Goal: Task Accomplishment & Management: Use online tool/utility

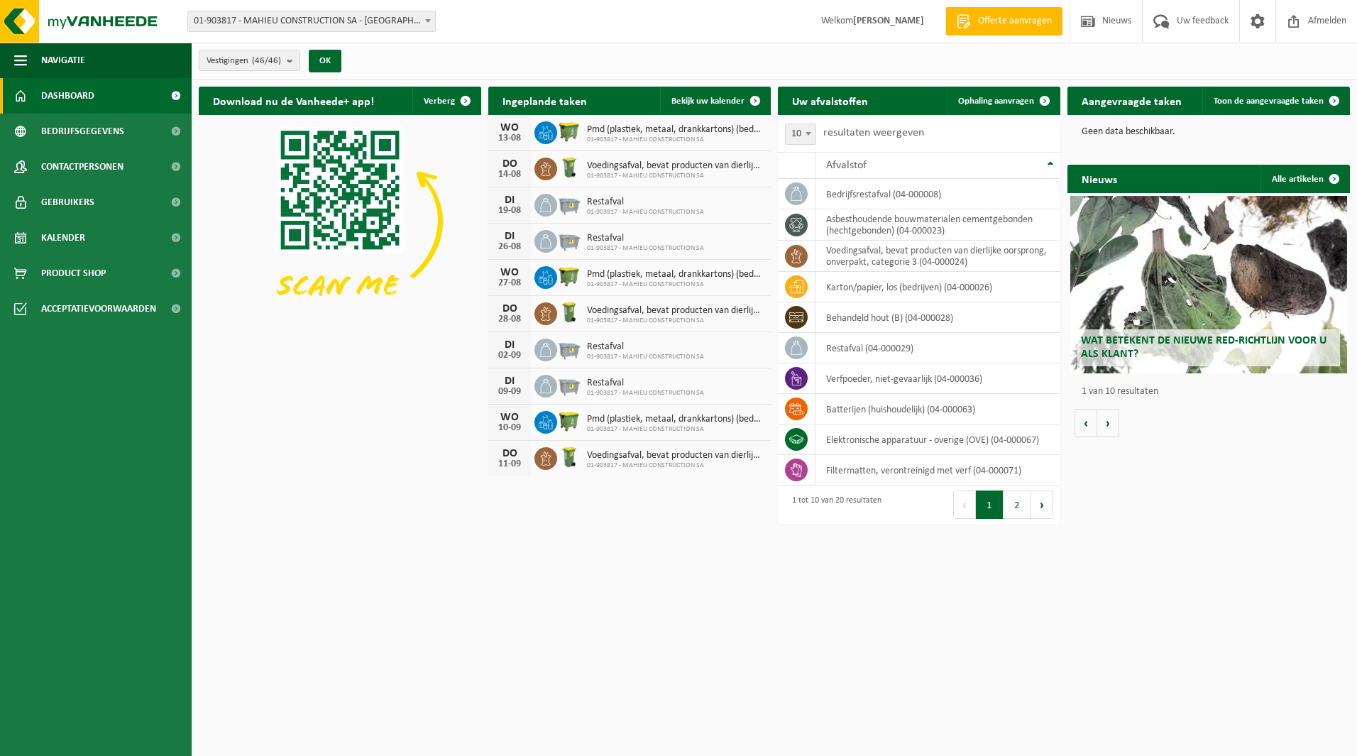
click at [610, 167] on span "Voedingsafval, bevat producten van dierlijke oorsprong, onverpakt, categorie 3" at bounding box center [675, 165] width 177 height 11
click at [607, 209] on span "01-903817 - MAHIEU CONSTRUCTION SA" at bounding box center [645, 212] width 117 height 9
click at [1016, 507] on button "2" at bounding box center [1017, 504] width 28 height 28
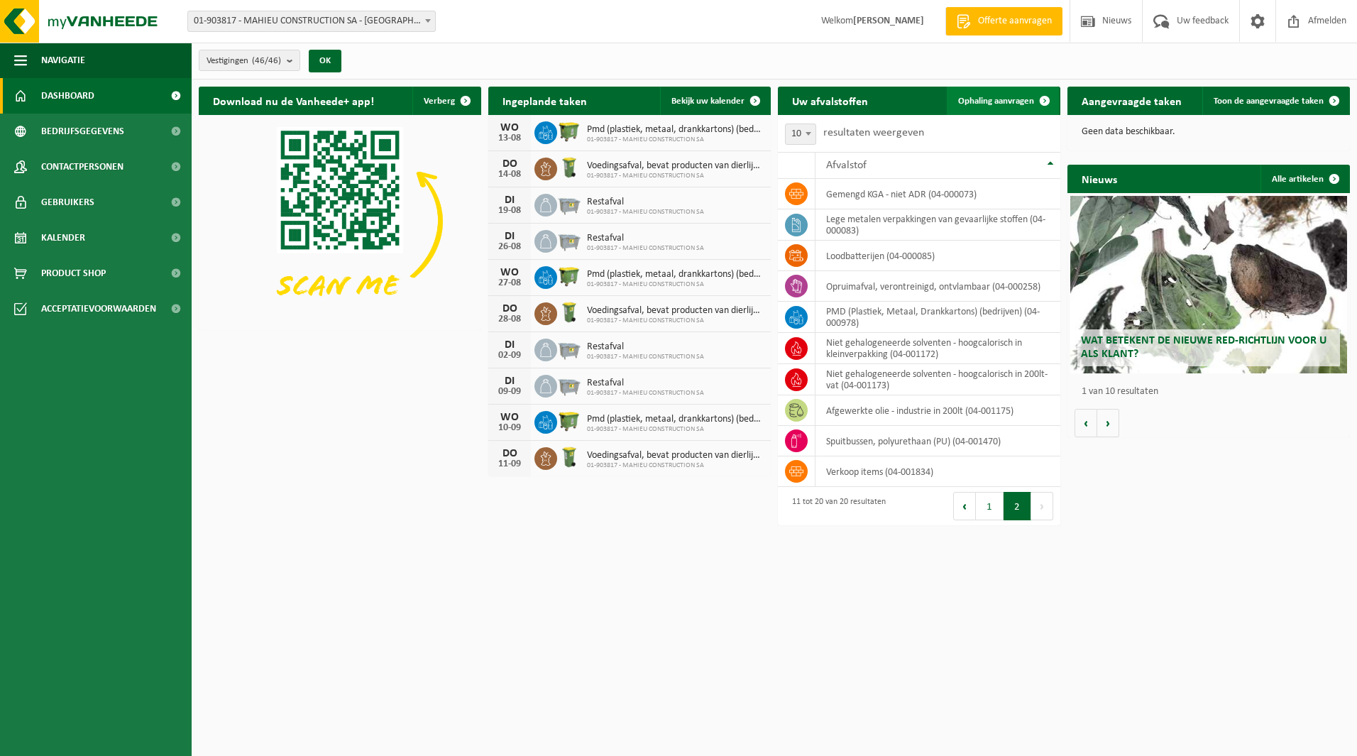
click at [1023, 99] on span "Ophaling aanvragen" at bounding box center [996, 101] width 76 height 9
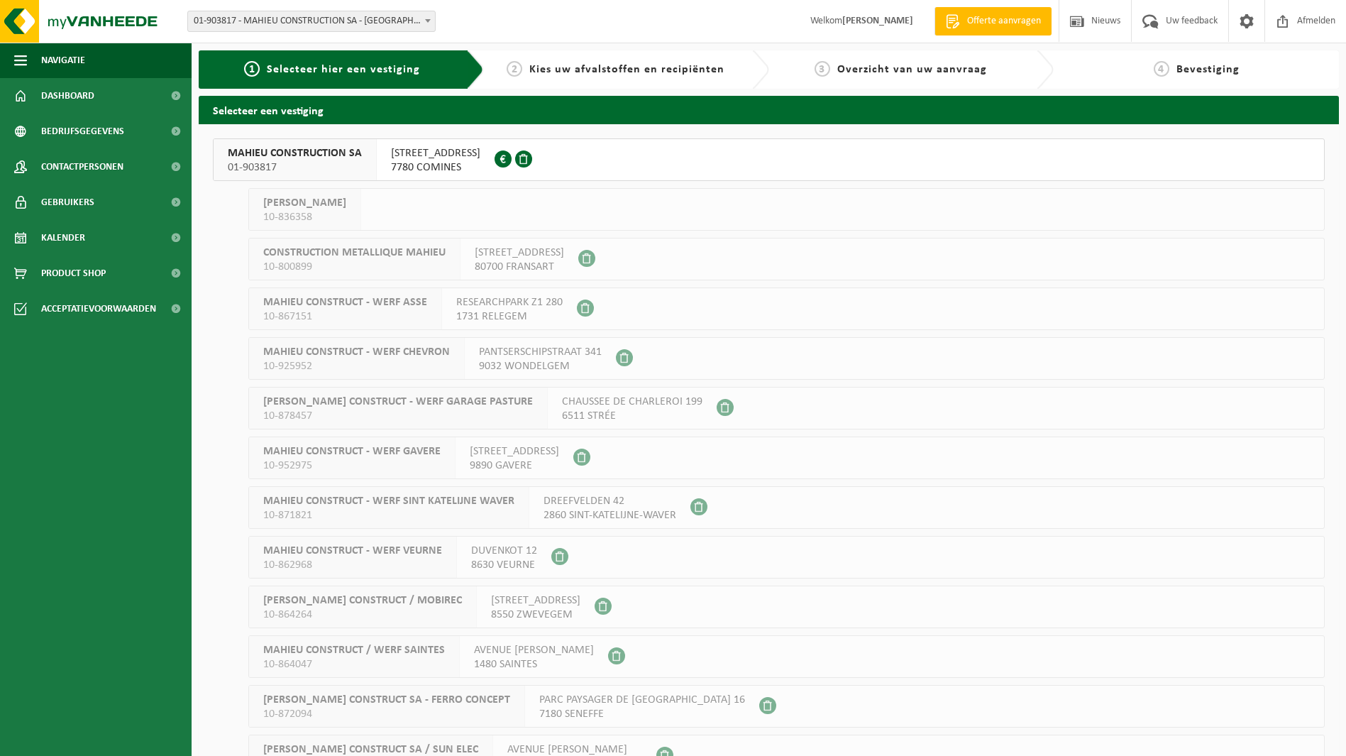
click at [468, 165] on span "7780 COMINES" at bounding box center [435, 167] width 89 height 14
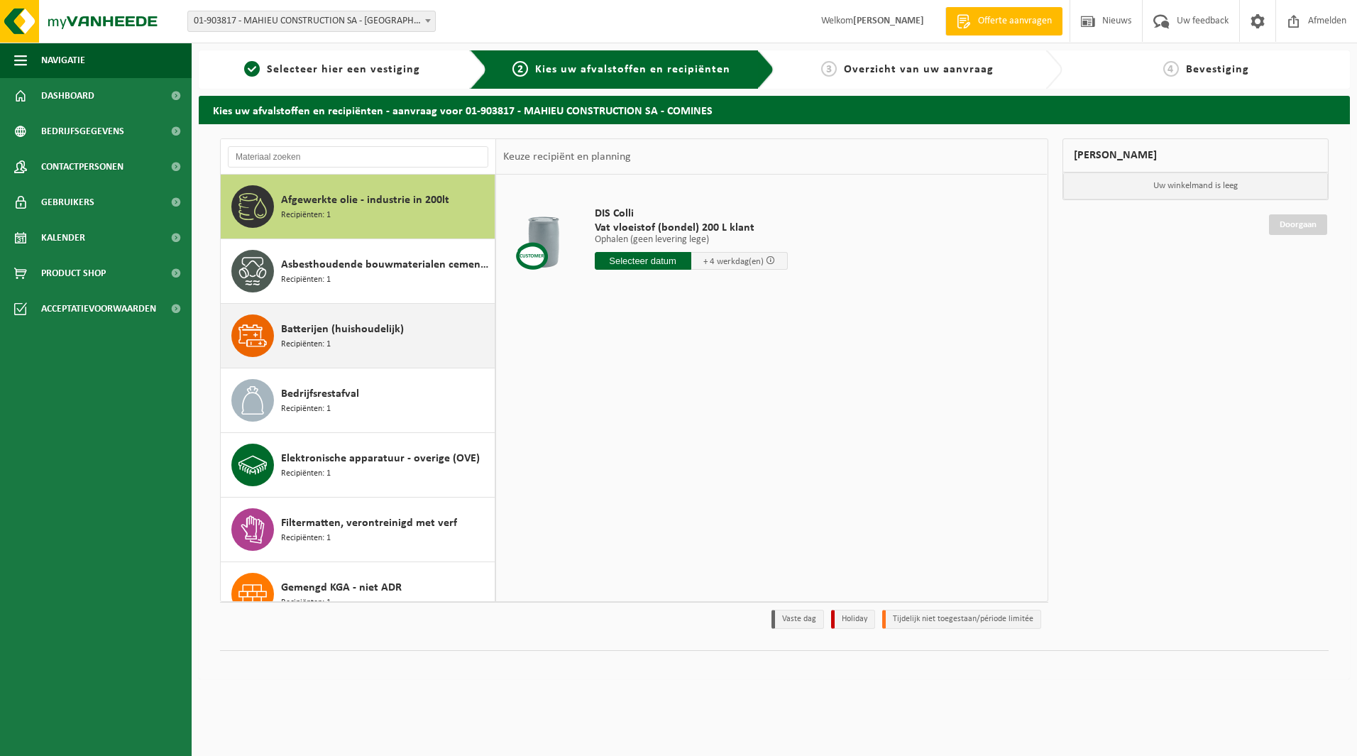
scroll to position [71, 0]
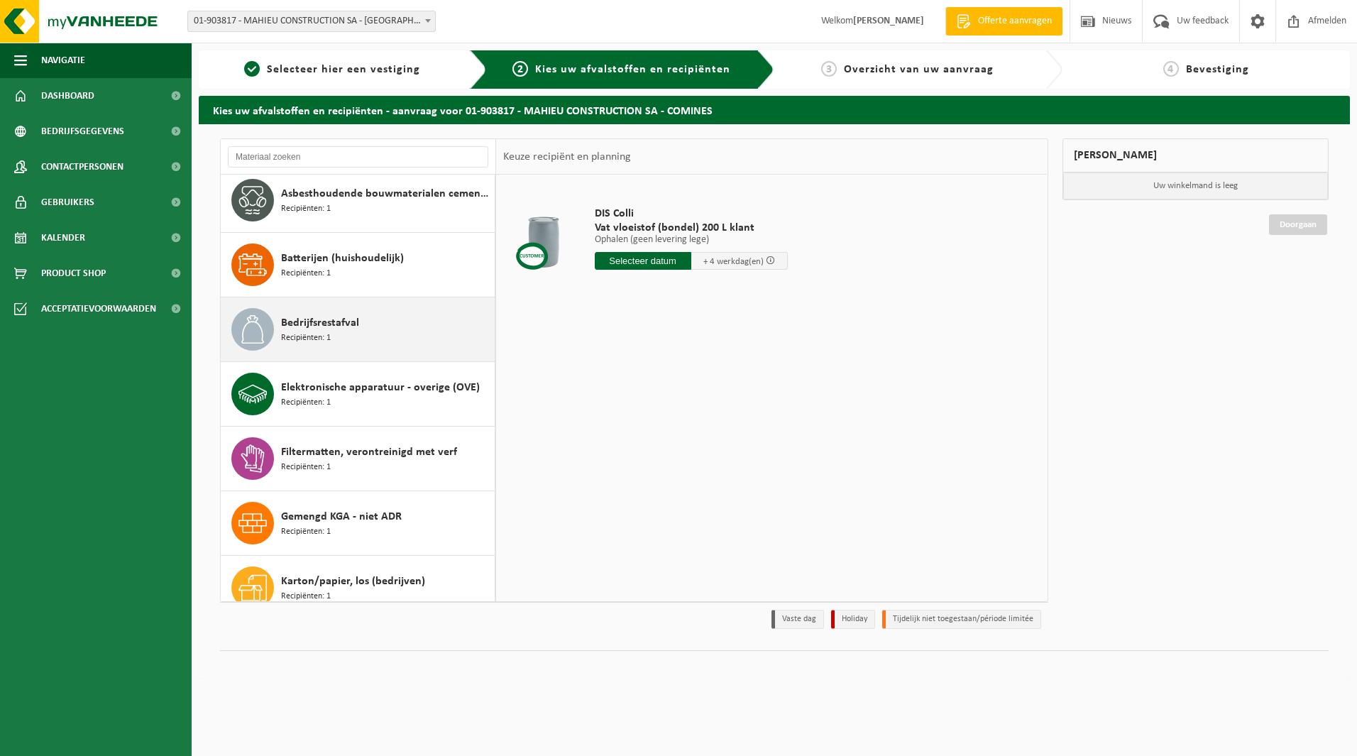
click at [340, 324] on span "Bedrijfsrestafval" at bounding box center [320, 322] width 78 height 17
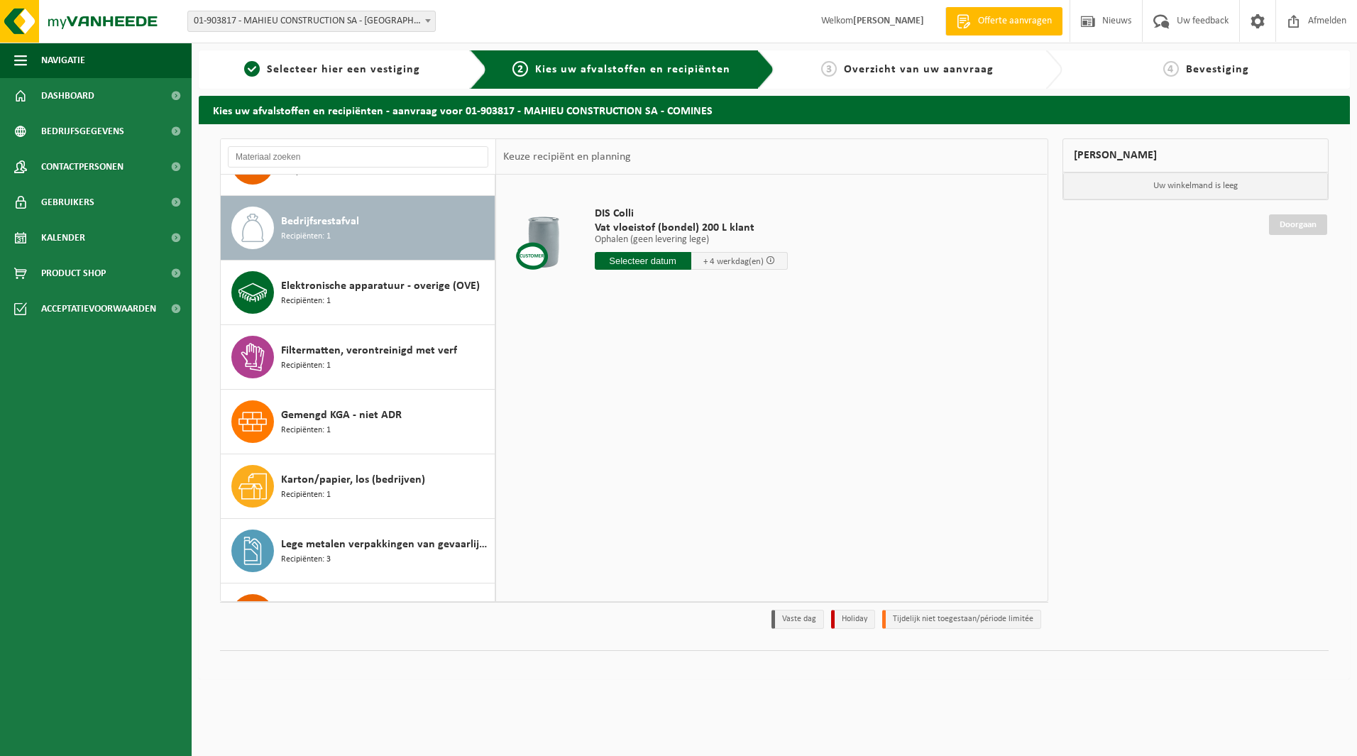
scroll to position [194, 0]
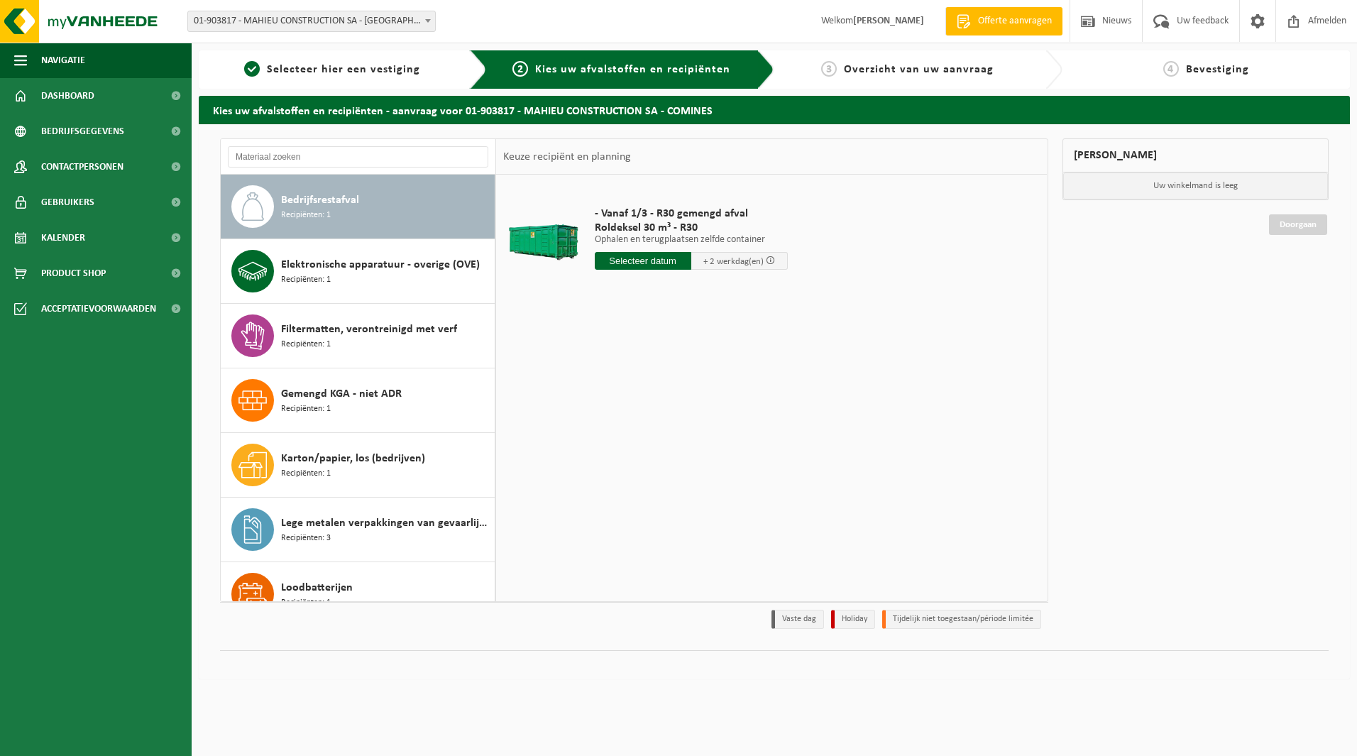
click at [562, 241] on div at bounding box center [543, 242] width 73 height 57
click at [664, 220] on span "- Vanaf 1/3 - R30 gemengd afval" at bounding box center [691, 214] width 193 height 14
click at [649, 263] on input "text" at bounding box center [643, 261] width 97 height 18
click at [605, 412] on div "18" at bounding box center [607, 409] width 25 height 23
type input "Van 2025-08-18"
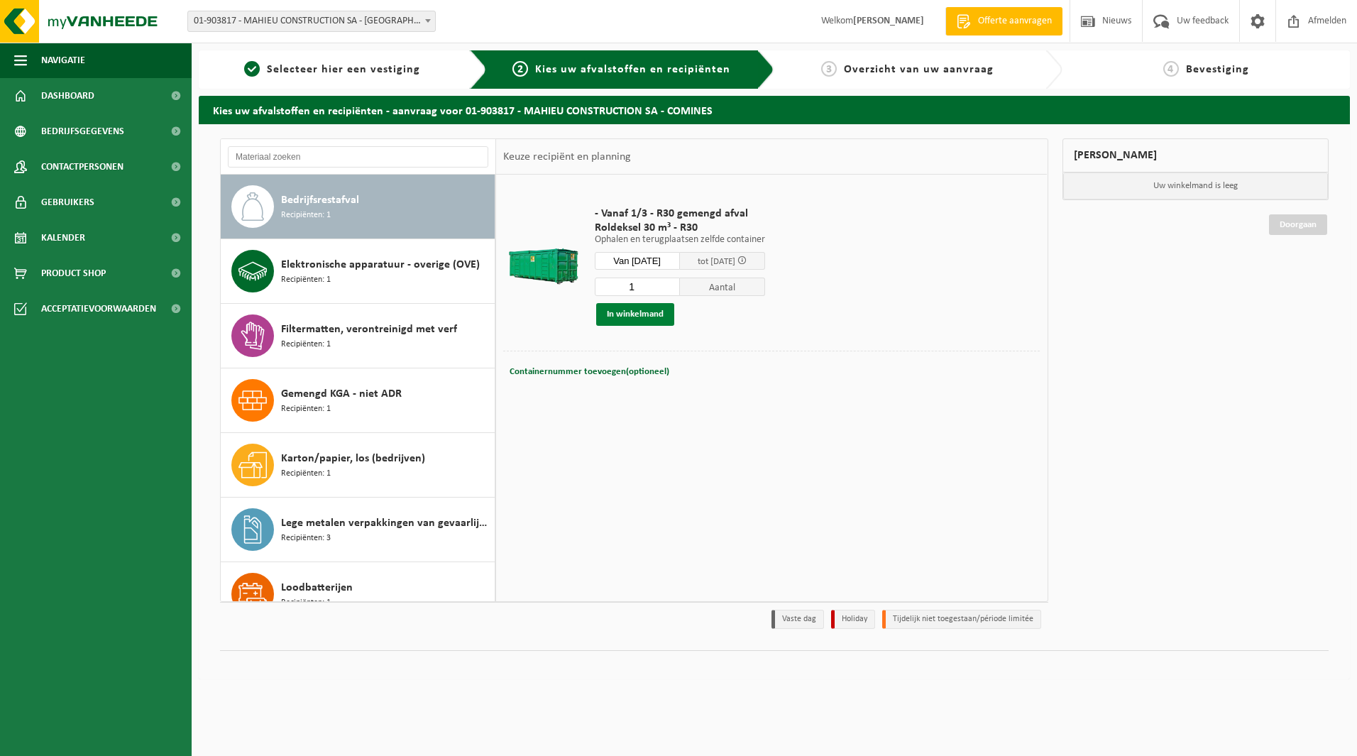
click at [647, 312] on button "In winkelmand" at bounding box center [635, 314] width 78 height 23
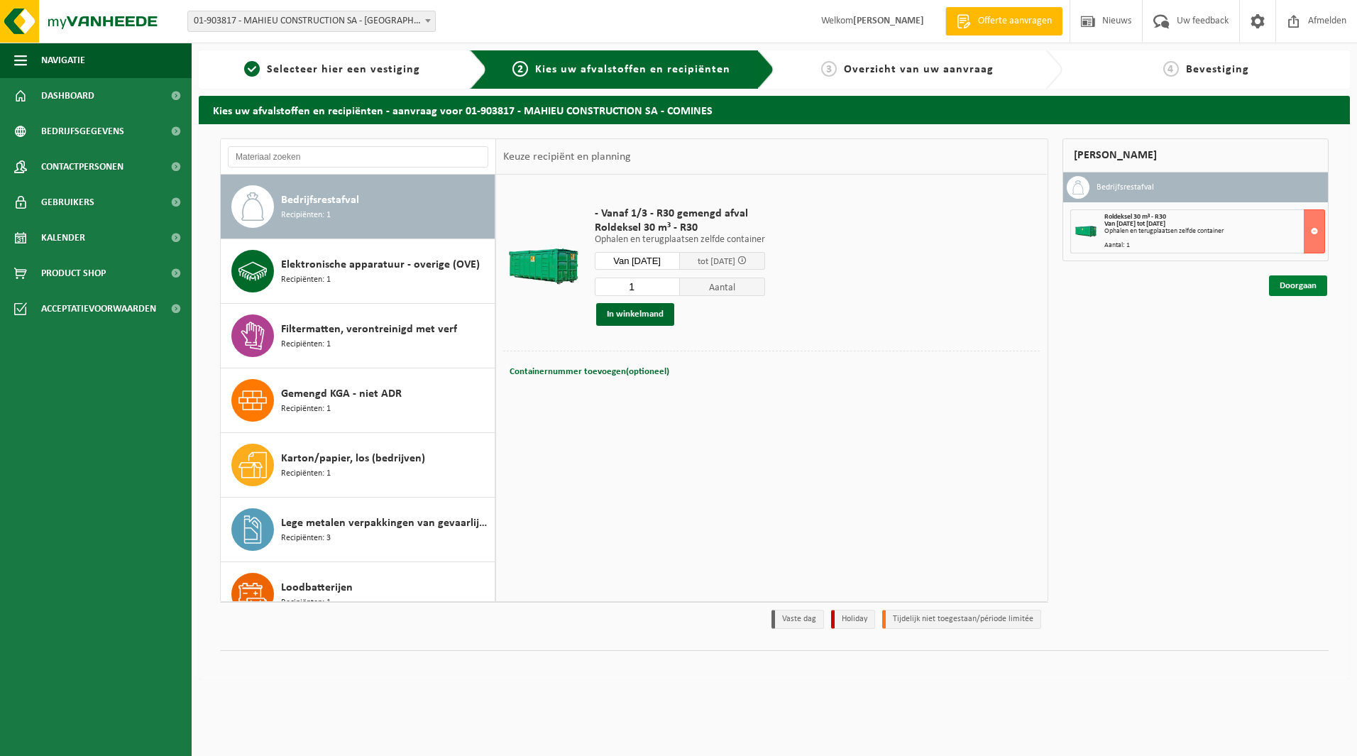
click at [1295, 286] on link "Doorgaan" at bounding box center [1298, 285] width 58 height 21
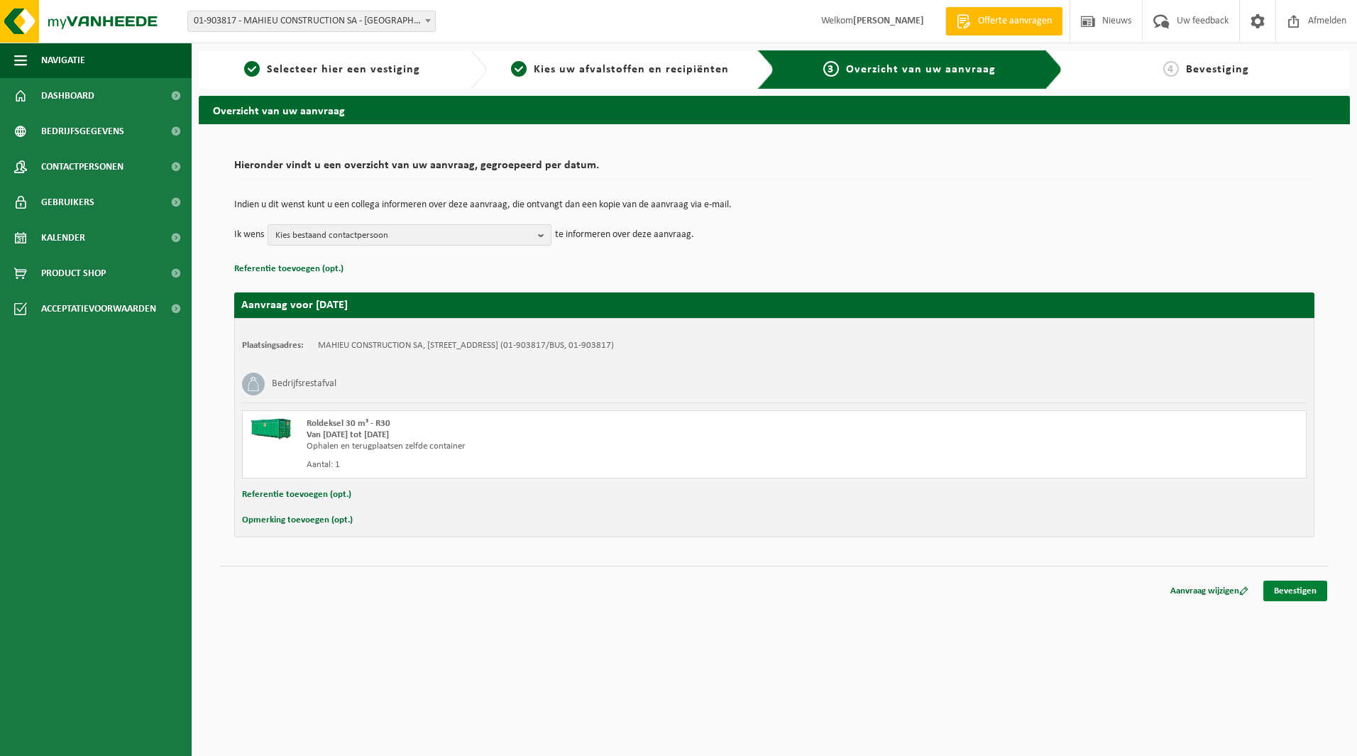
click at [1294, 593] on link "Bevestigen" at bounding box center [1295, 591] width 64 height 21
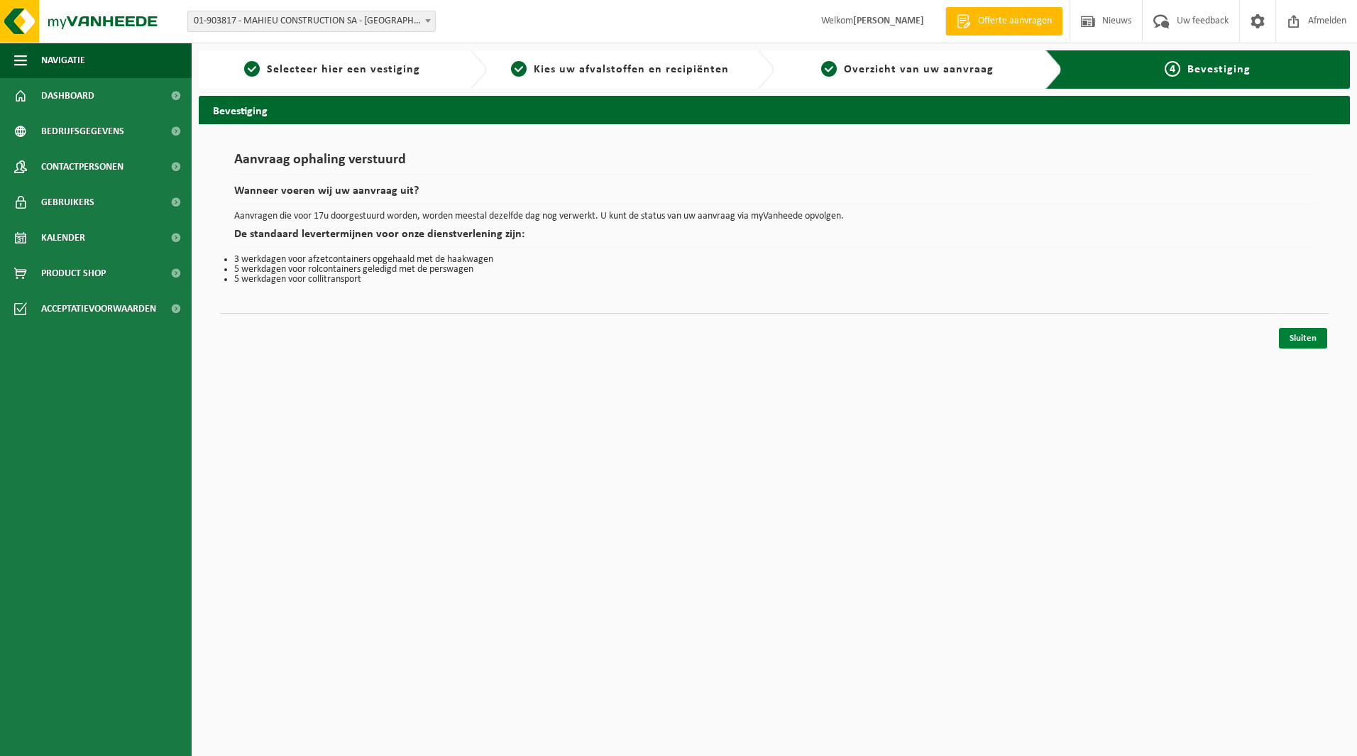
click at [1294, 343] on link "Sluiten" at bounding box center [1303, 338] width 48 height 21
